Goal: Task Accomplishment & Management: Use online tool/utility

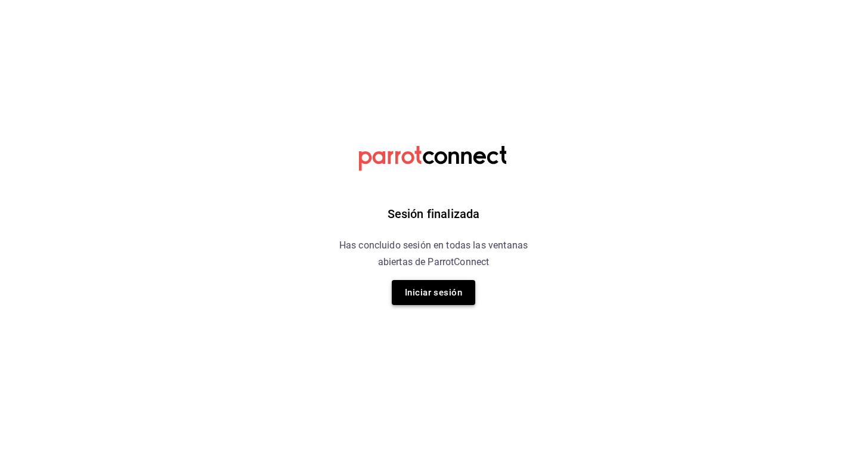
click at [420, 302] on button "Iniciar sesión" at bounding box center [433, 292] width 83 height 25
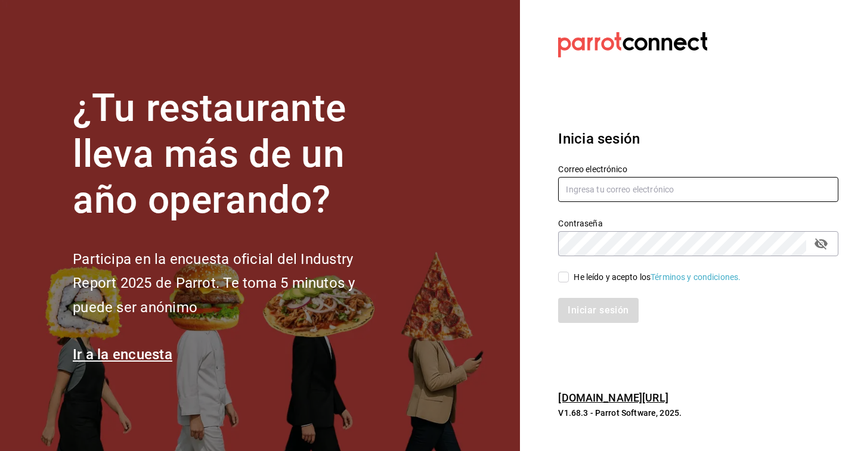
click at [583, 194] on input "text" at bounding box center [698, 189] width 280 height 25
type input "[EMAIL_ADDRESS][DOMAIN_NAME]"
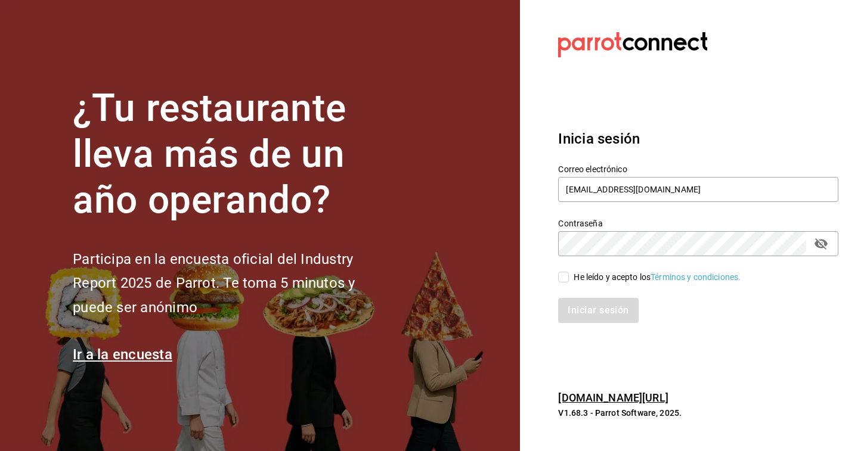
click at [560, 274] on input "He leído y acepto los Términos y condiciones." at bounding box center [563, 277] width 11 height 11
checkbox input "true"
click at [558, 298] on button "Iniciar sesión" at bounding box center [598, 310] width 80 height 25
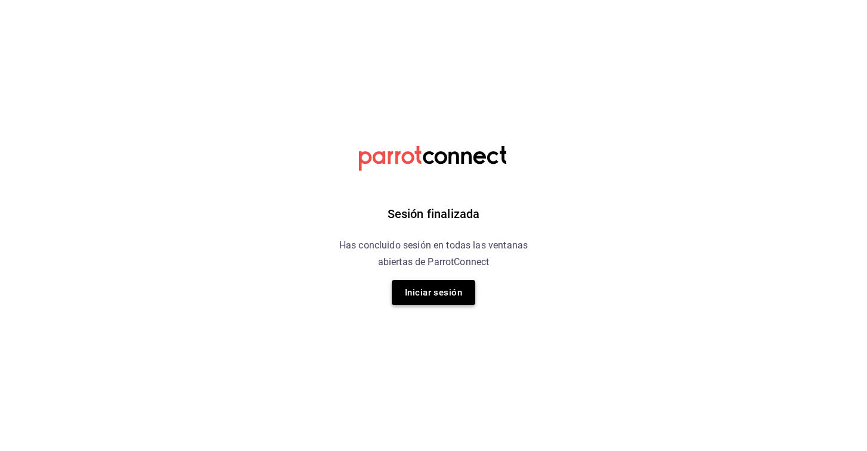
click at [423, 296] on button "Iniciar sesión" at bounding box center [433, 292] width 83 height 25
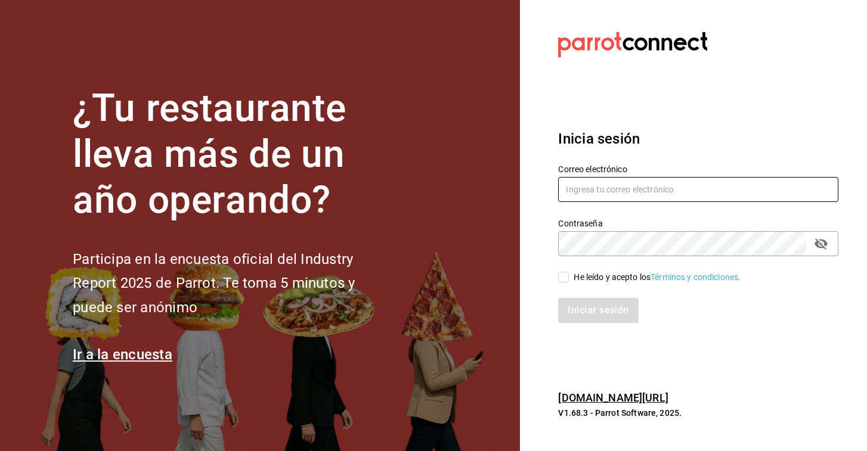
click at [632, 184] on input "text" at bounding box center [698, 189] width 280 height 25
type input "[EMAIL_ADDRESS][DOMAIN_NAME]"
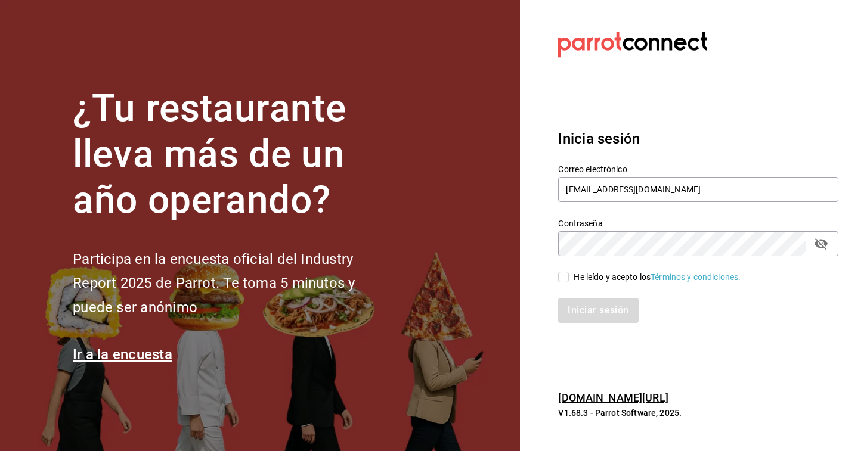
click at [558, 278] on input "He leído y acepto los Términos y condiciones." at bounding box center [563, 277] width 11 height 11
checkbox input "true"
click at [583, 315] on button "Iniciar sesión" at bounding box center [598, 310] width 81 height 25
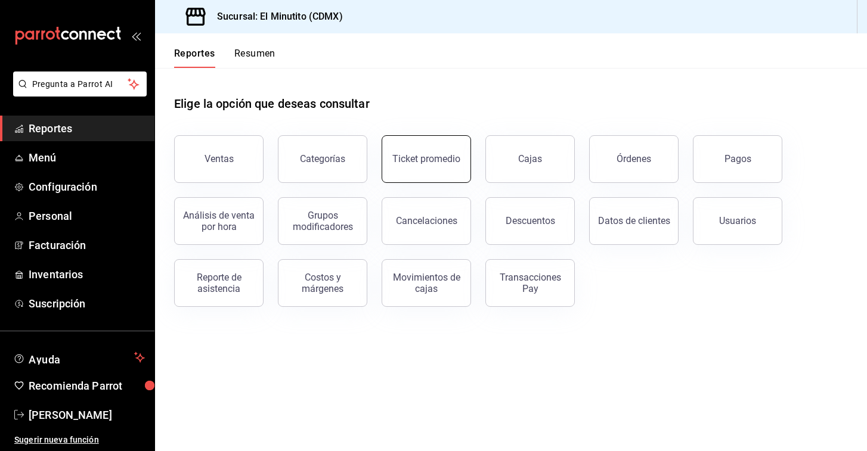
click at [425, 168] on button "Ticket promedio" at bounding box center [425, 159] width 89 height 48
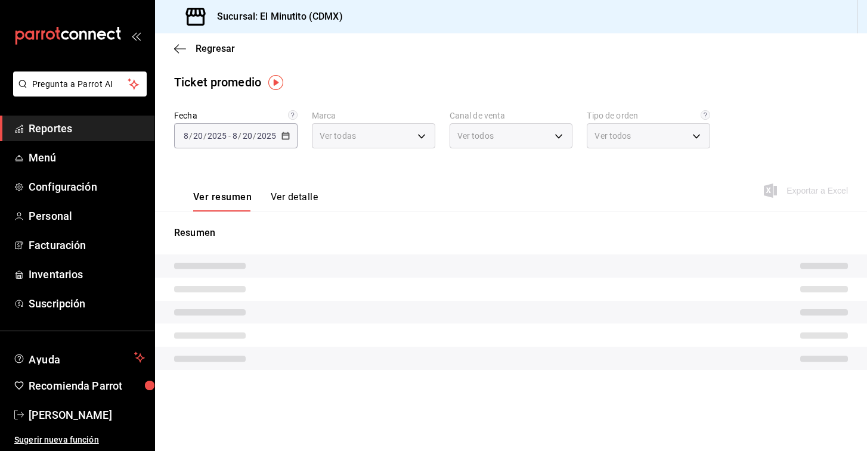
type input "4d408d16-bc9c-4ff1-8f8c-f60962f8d219"
type input "PARROT,UBER_EATS,RAPPI,DIDI_FOOD,ONLINE"
type input "174edfd7-f6e1-4302-a5ae-3ca6fe97a639,7649b606-e358-4a6e-a6f8-ee80f75a7f5c,e3b49…"
